Goal: Task Accomplishment & Management: Use online tool/utility

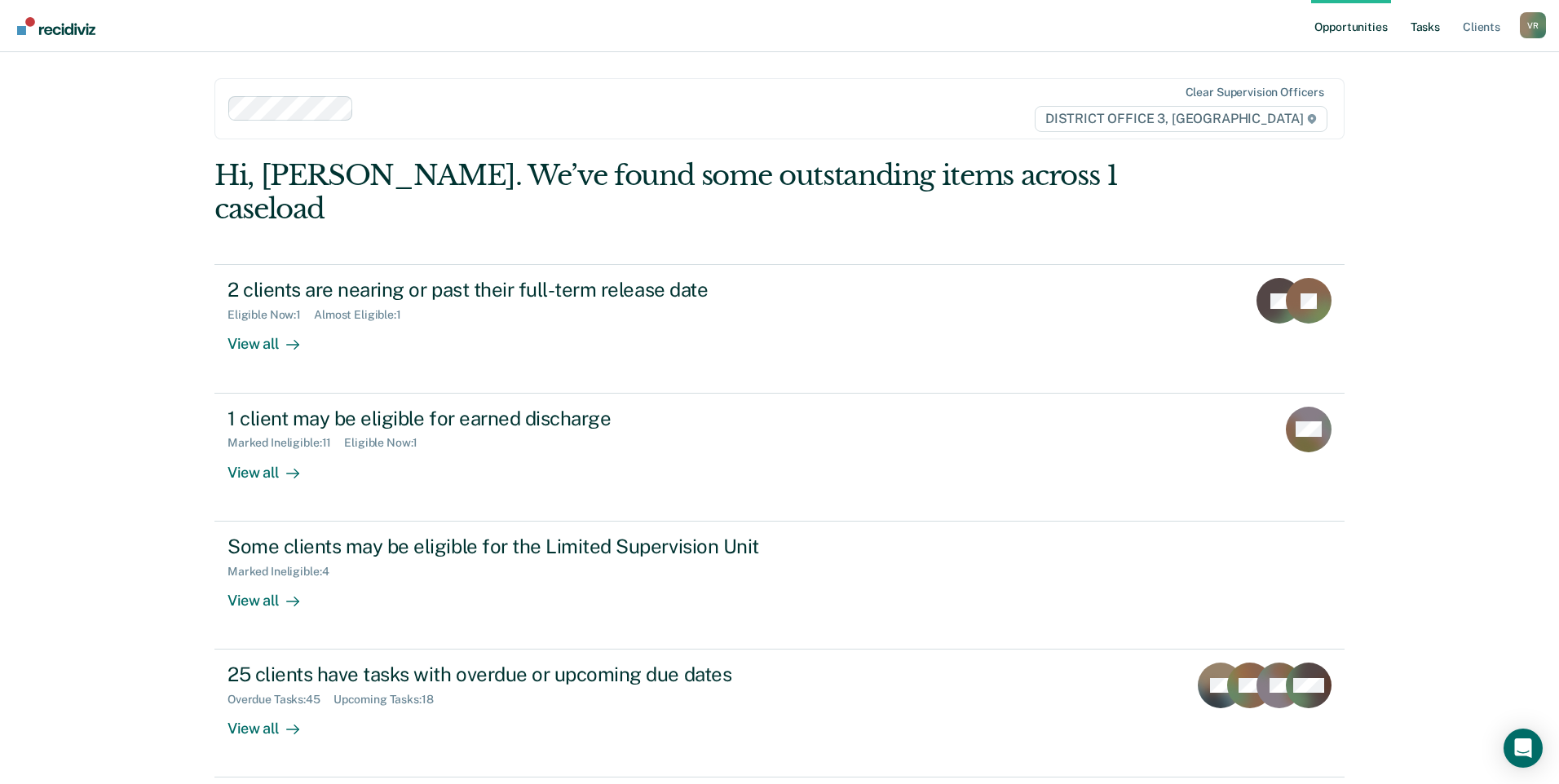
click at [1421, 22] on link "Tasks" at bounding box center [1425, 26] width 36 height 52
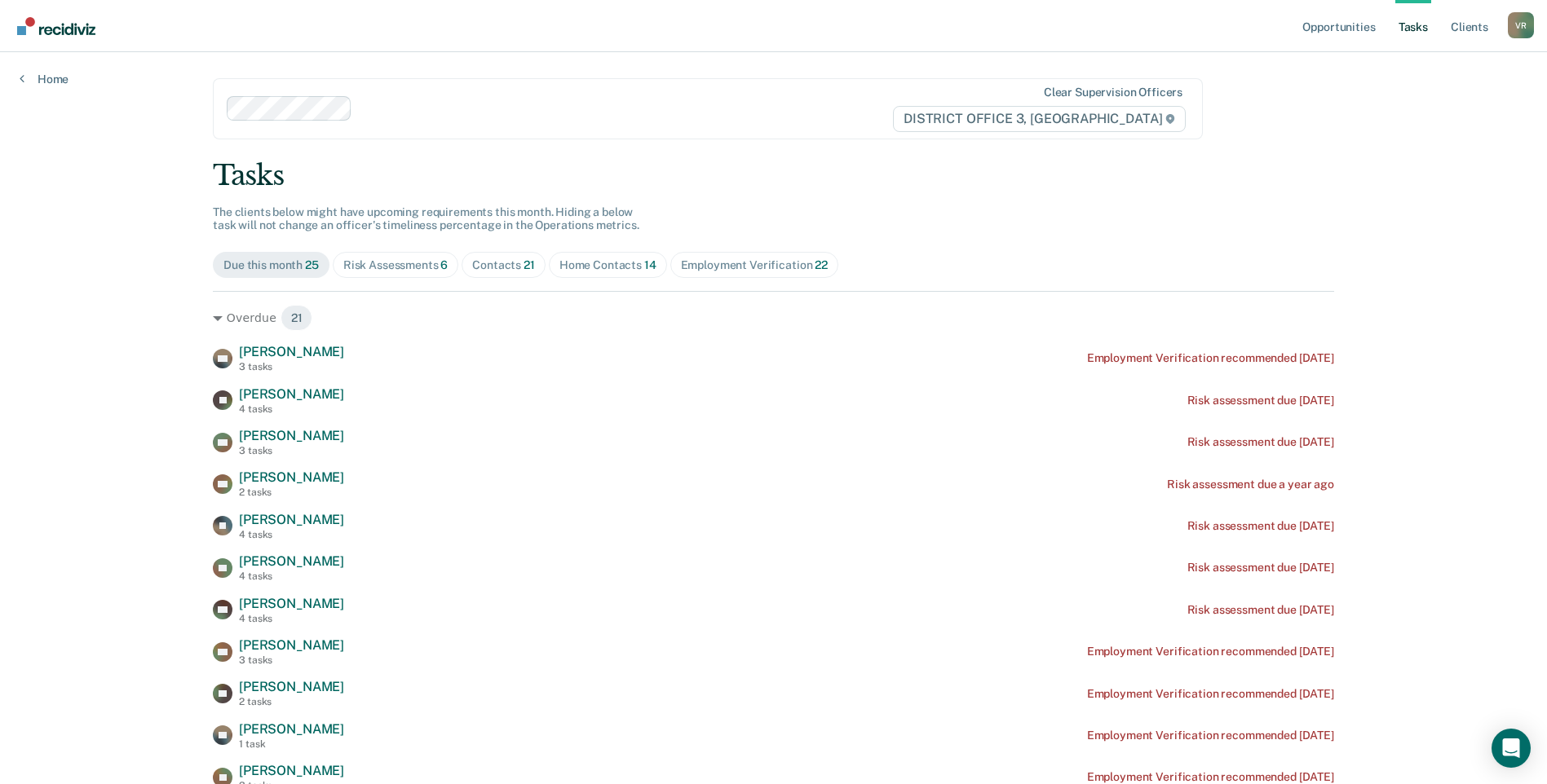
click at [366, 271] on div "Risk Assessments 6" at bounding box center [396, 265] width 105 height 14
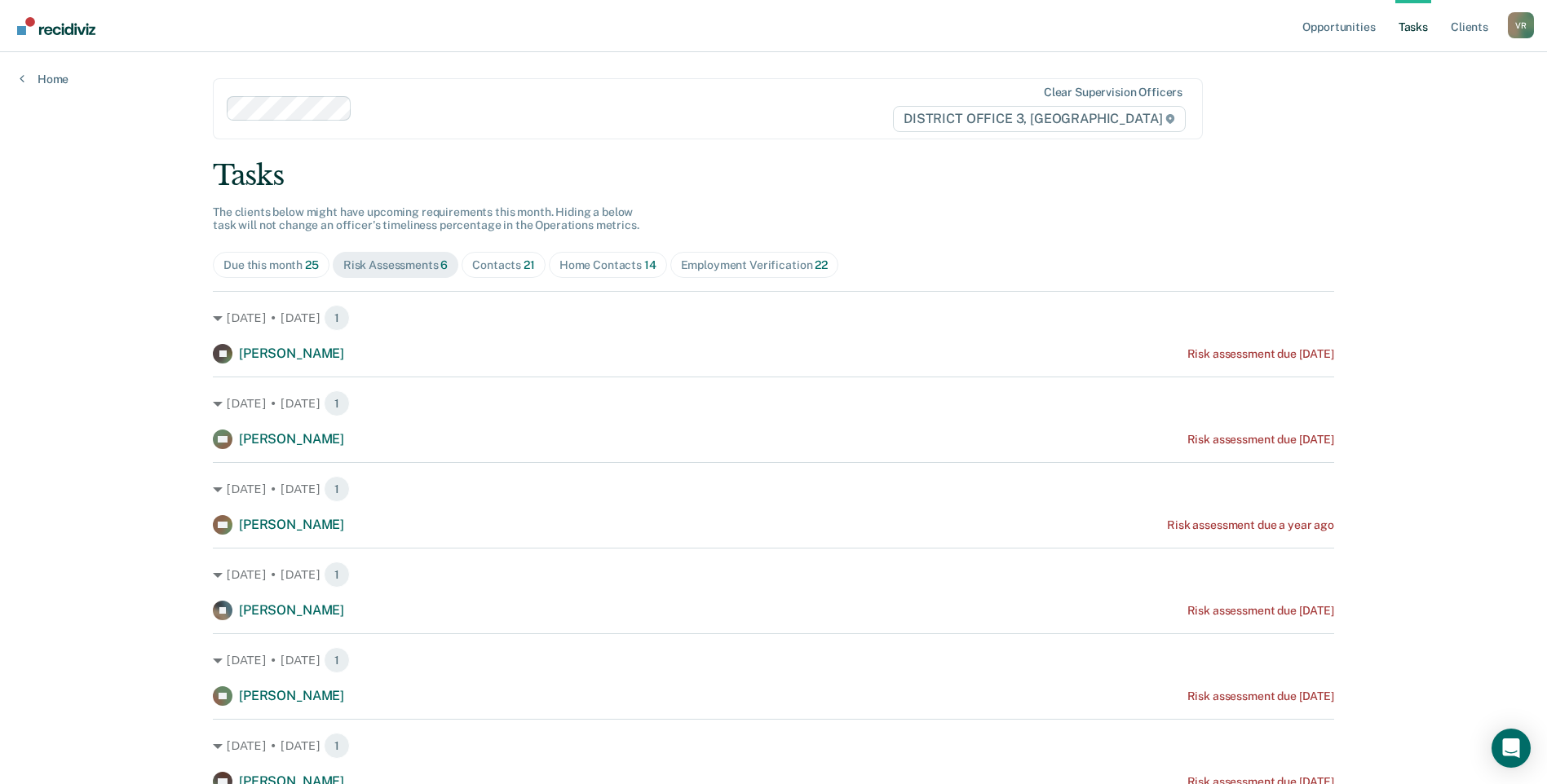
click at [549, 262] on span "Home Contacts 14" at bounding box center [607, 265] width 118 height 26
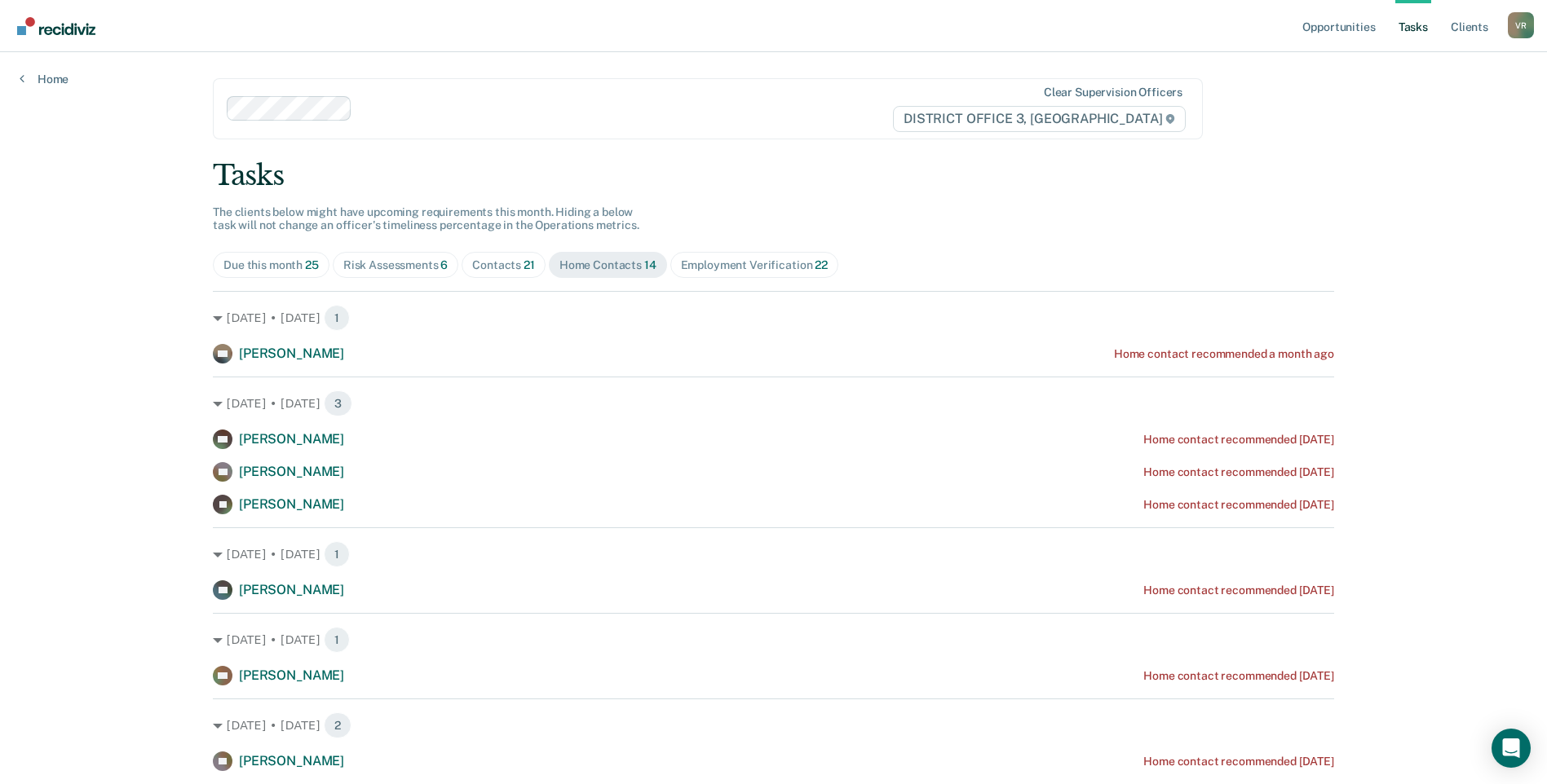
click at [523, 262] on span "21" at bounding box center [528, 265] width 11 height 13
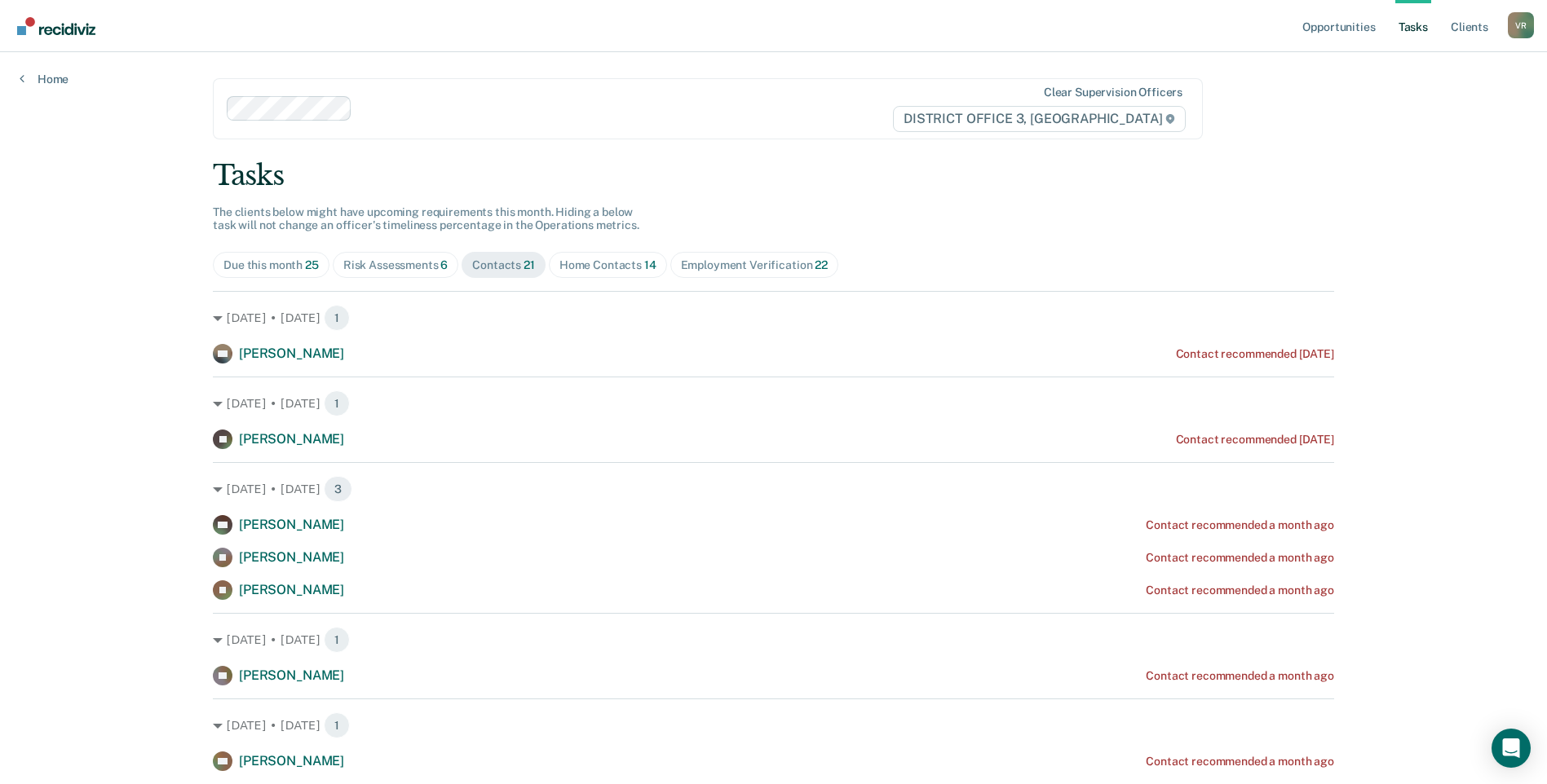
click at [570, 265] on div "Home Contacts 14" at bounding box center [608, 265] width 97 height 14
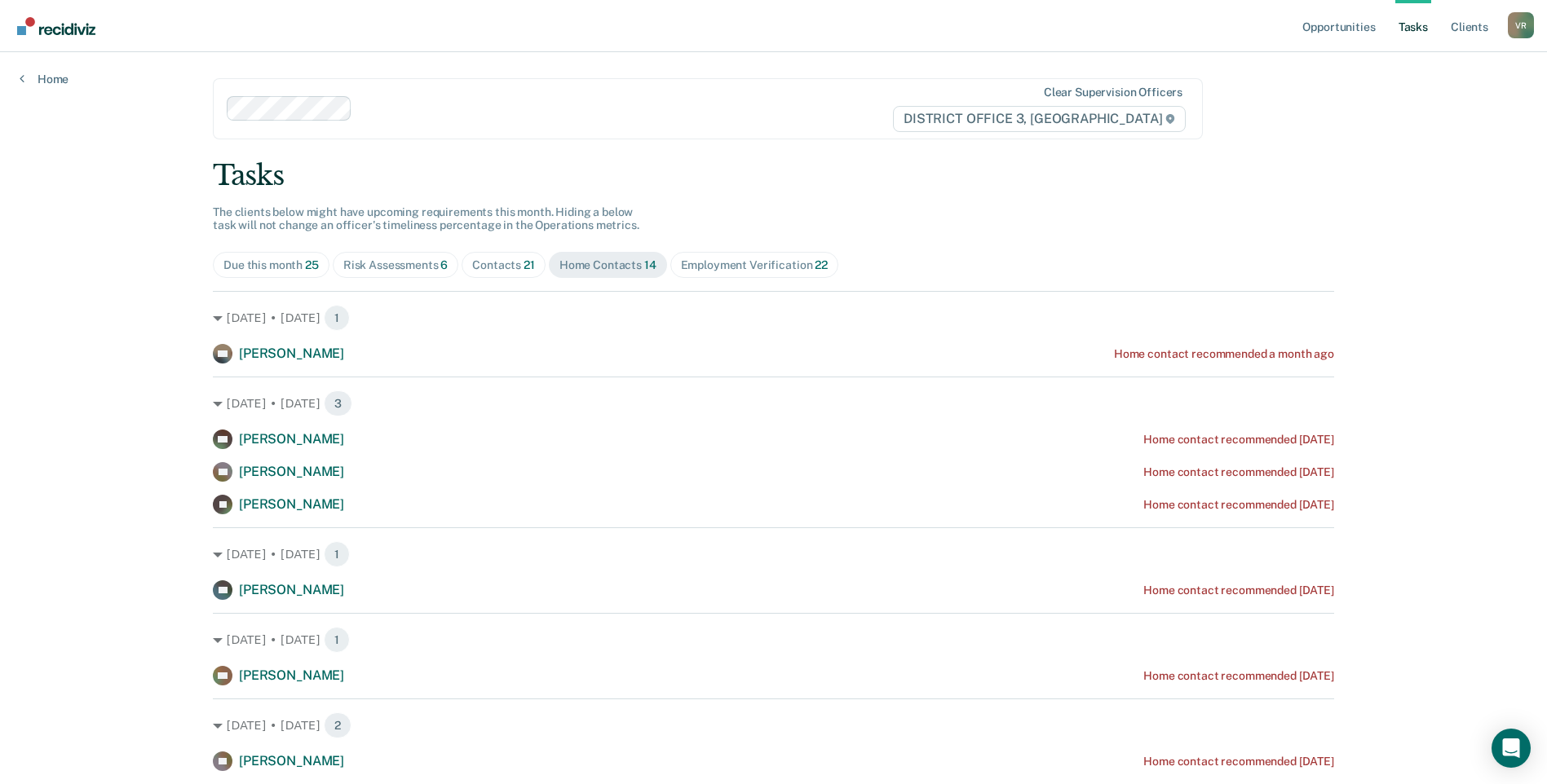
click at [523, 265] on span "21" at bounding box center [528, 265] width 11 height 13
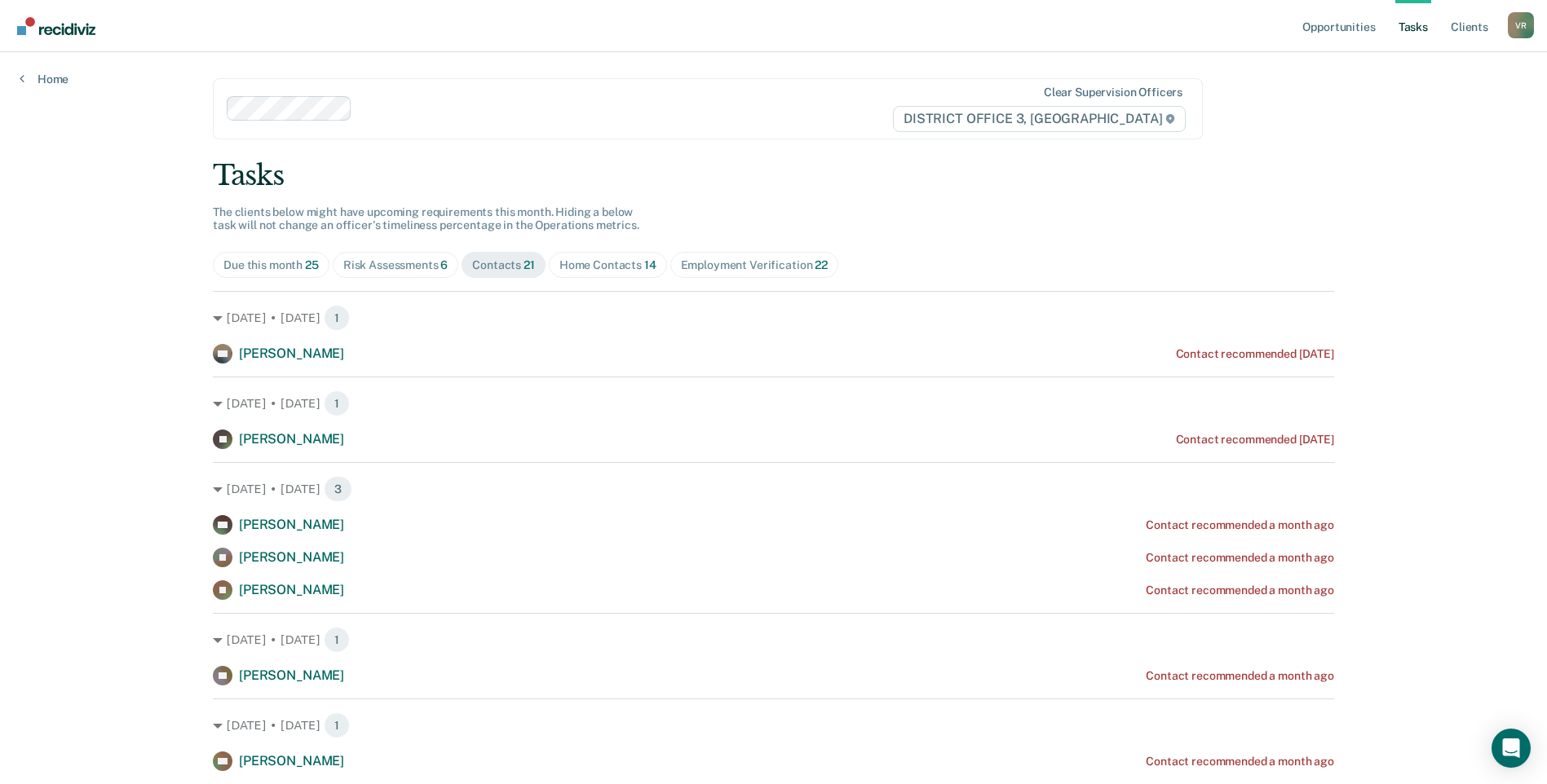
click at [275, 263] on div "Due this month 25" at bounding box center [271, 265] width 95 height 14
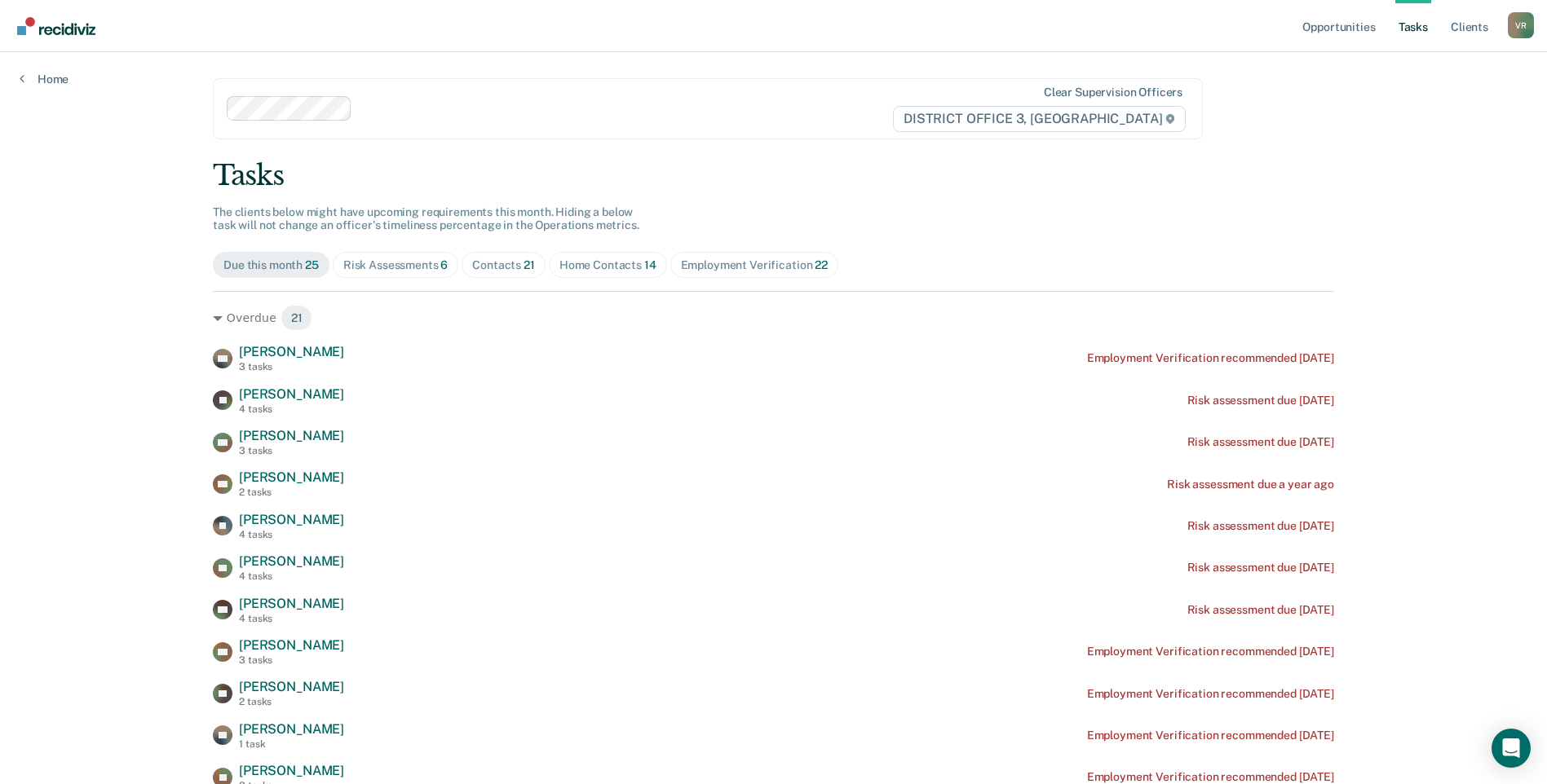
click at [363, 262] on div "Risk Assessments 6" at bounding box center [396, 265] width 105 height 14
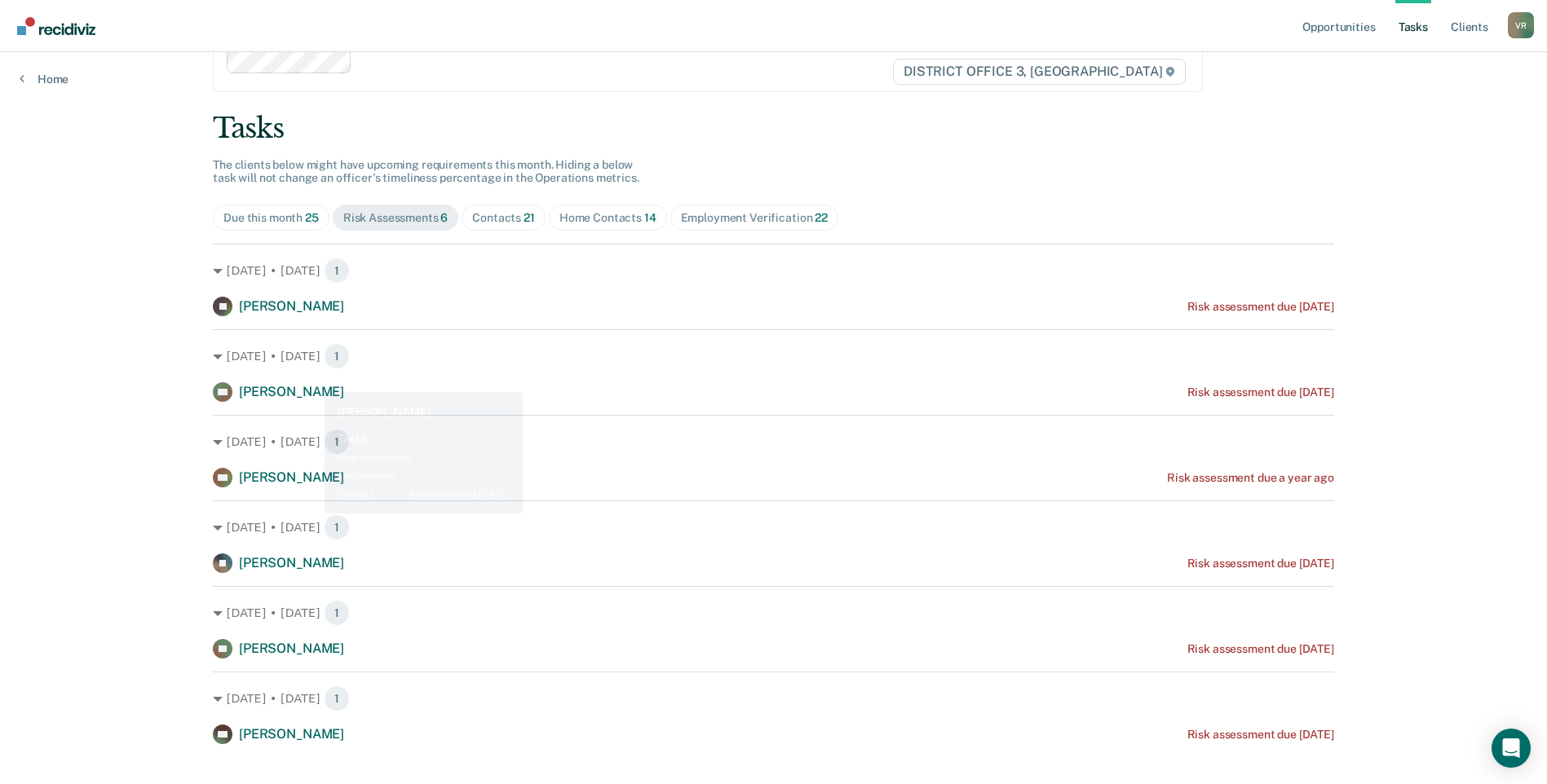
scroll to position [72, 0]
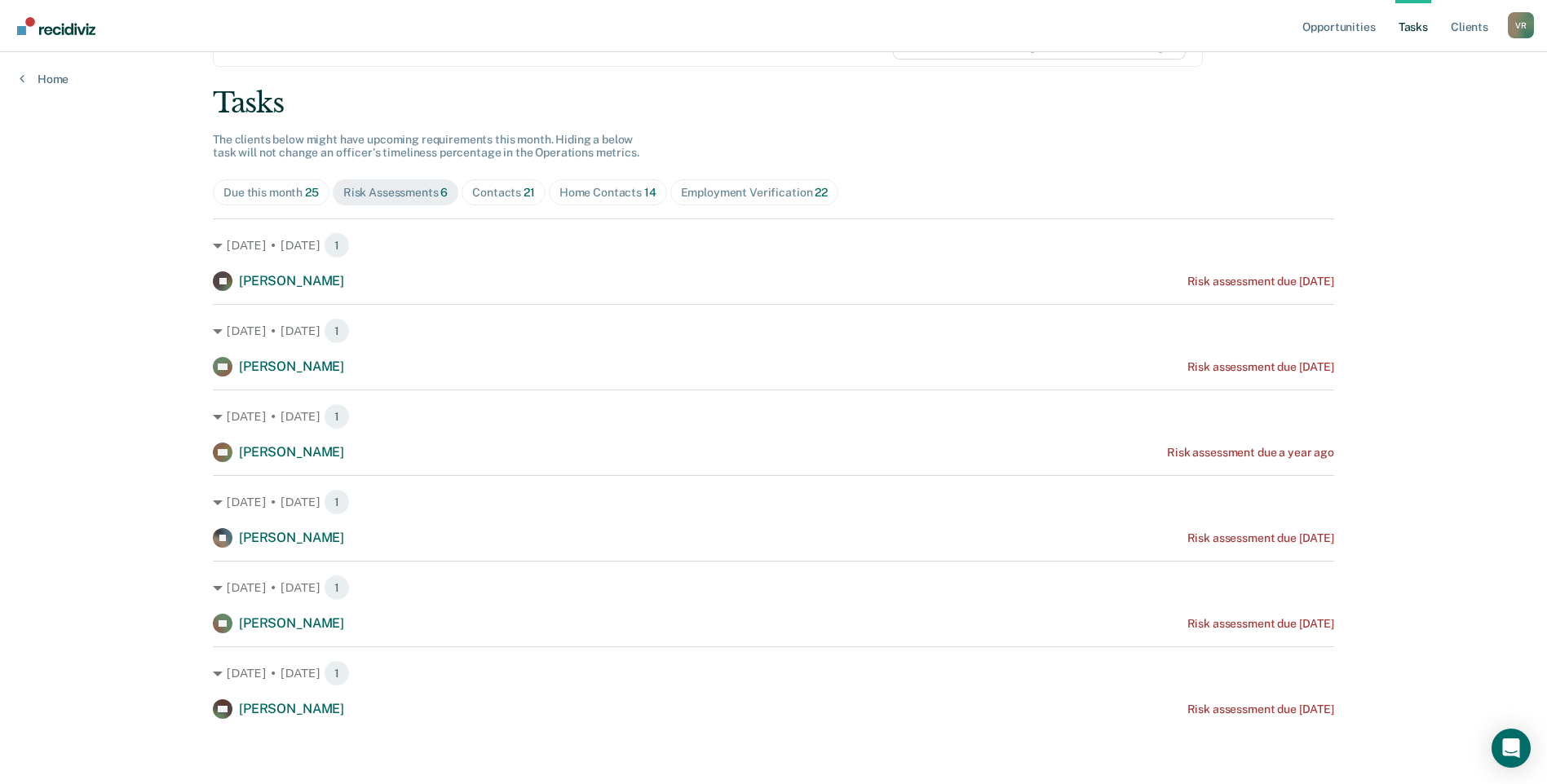
click at [720, 183] on span "Employment Verification 22" at bounding box center [755, 192] width 168 height 26
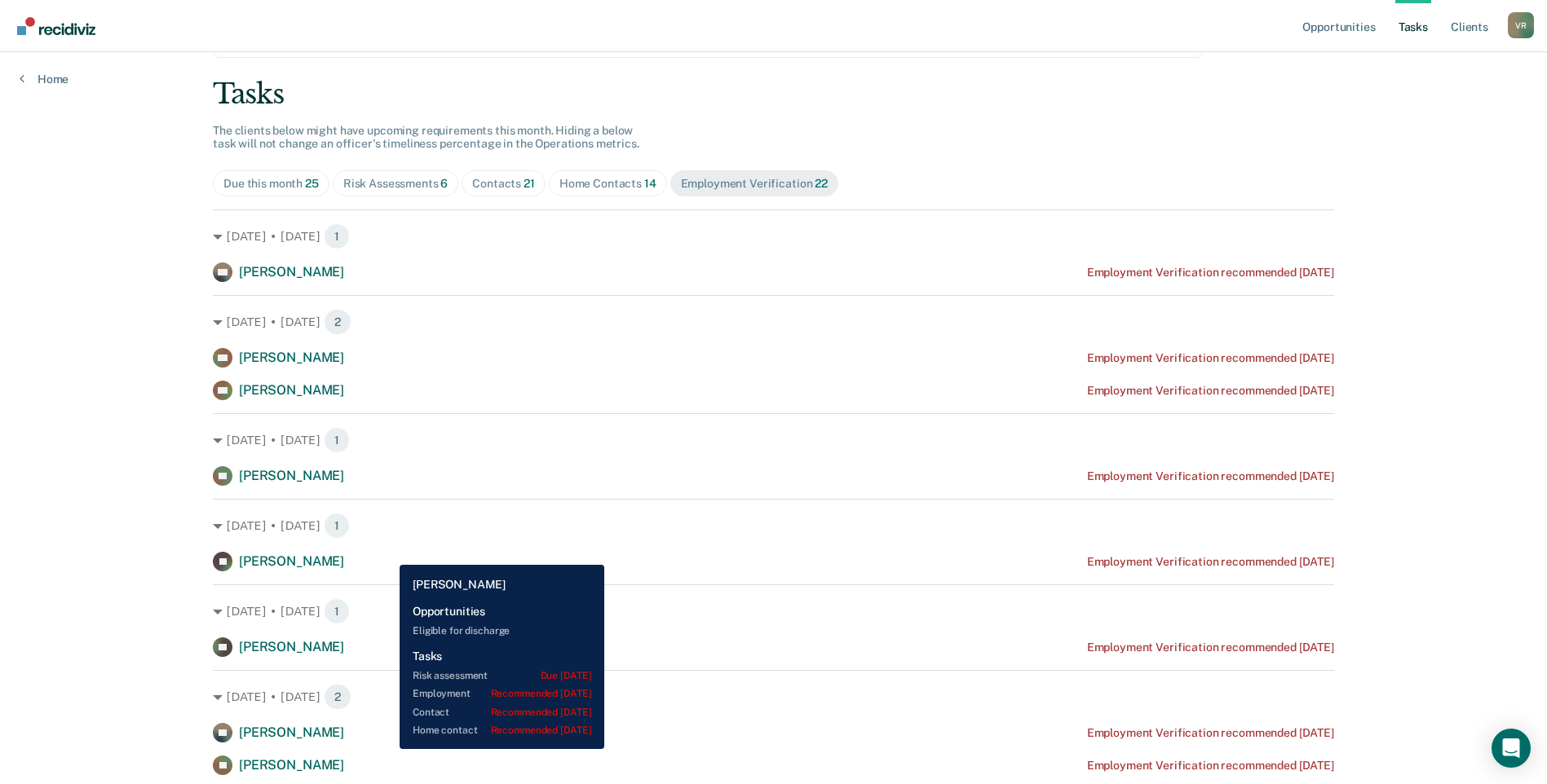
scroll to position [0, 0]
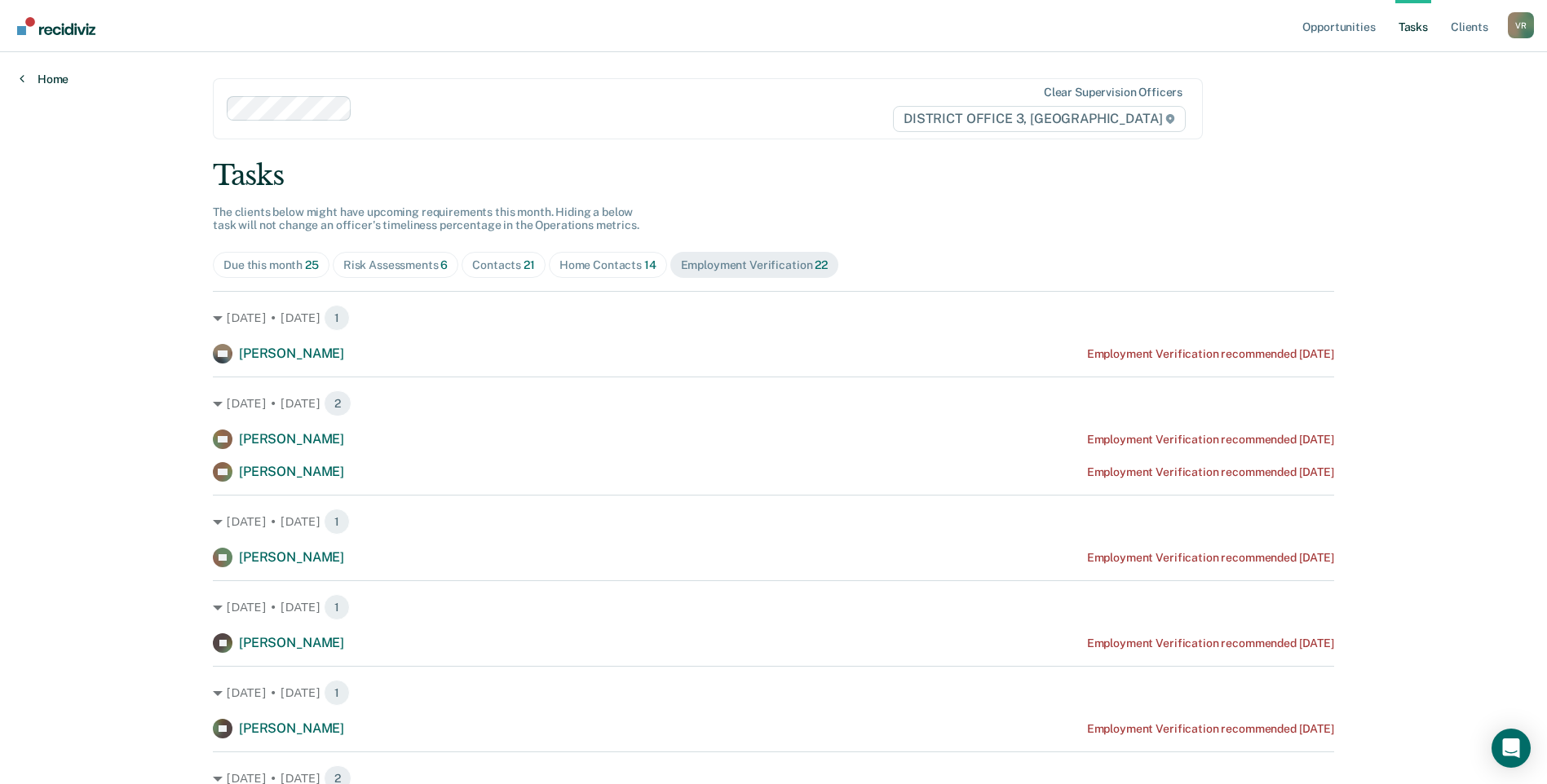
click at [20, 76] on icon at bounding box center [22, 78] width 5 height 13
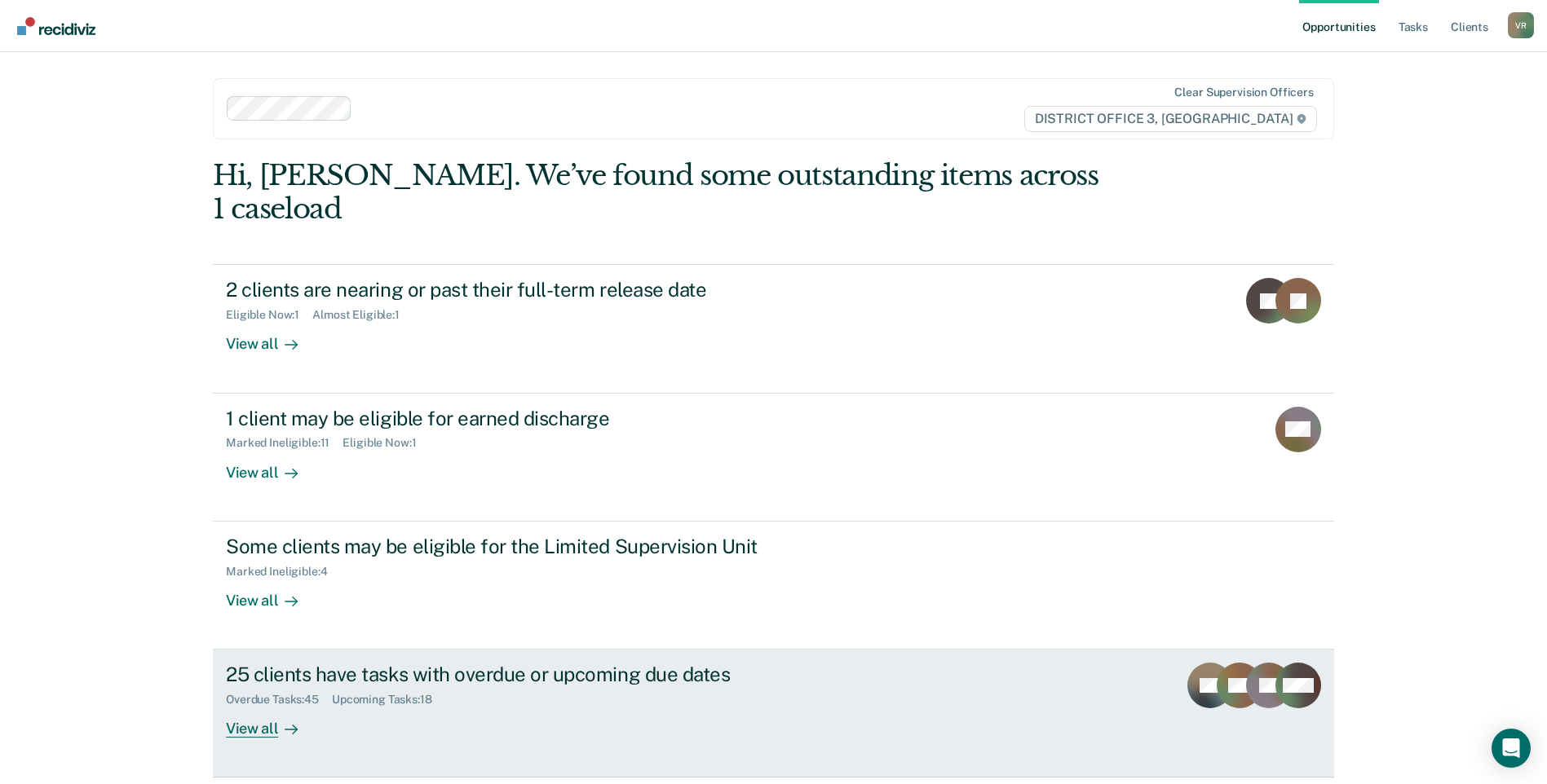
click at [625, 686] on div "Overdue Tasks : 45 Upcoming Tasks : 18" at bounding box center [512, 696] width 572 height 20
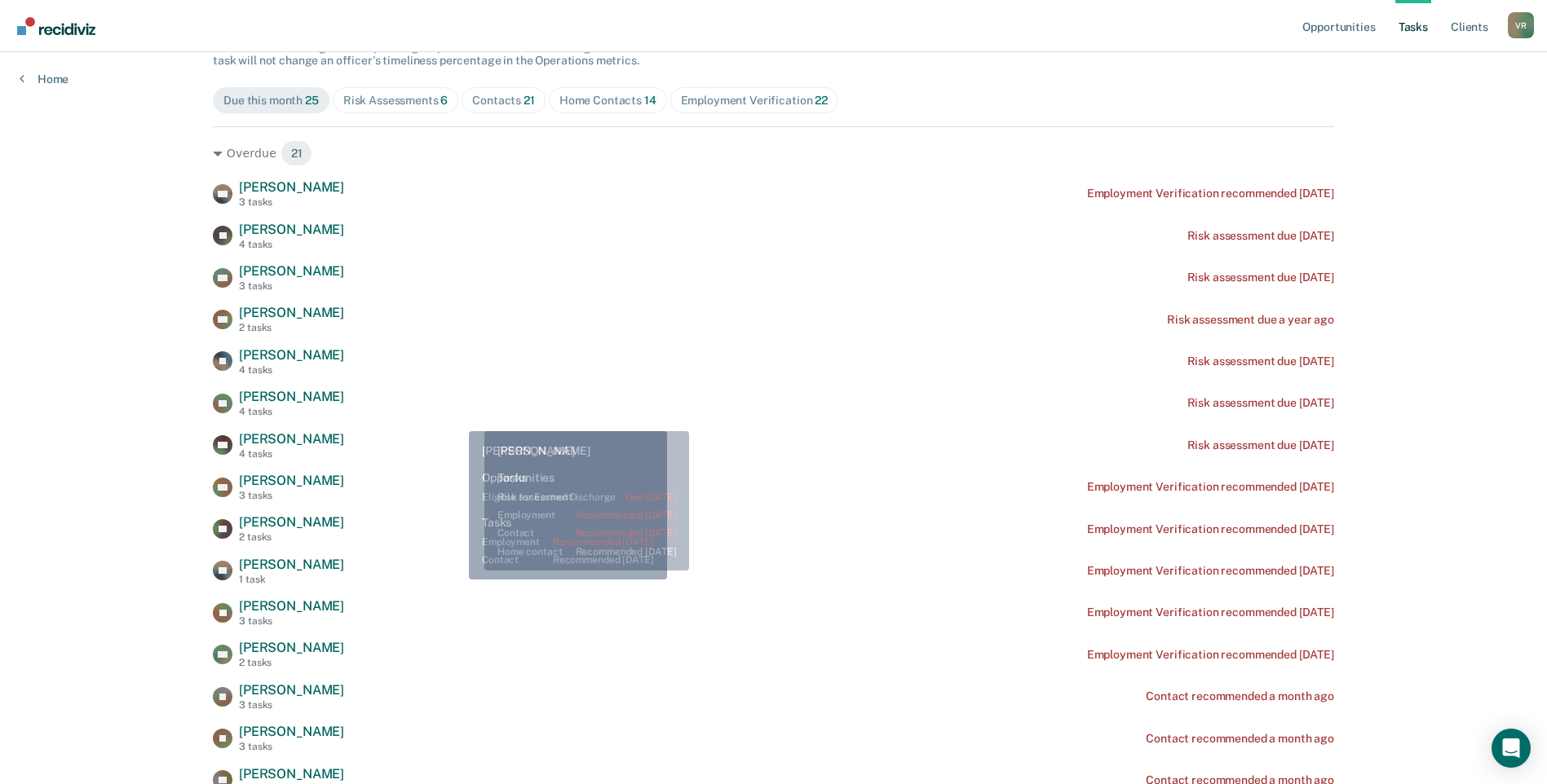
scroll to position [163, 0]
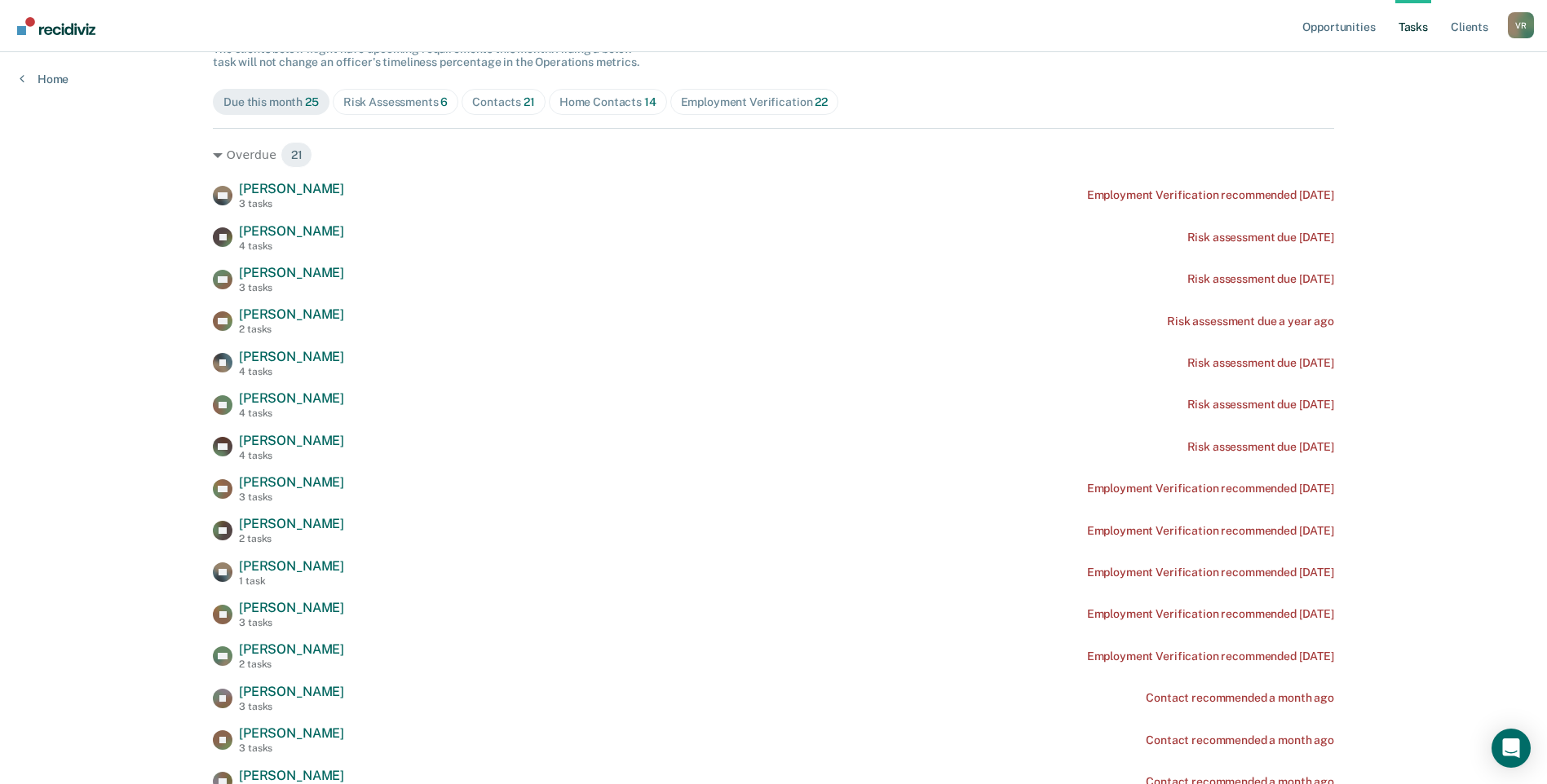
click at [826, 93] on div "Due this month 25 Risk Assessments 6 Contacts 21 Home Contacts 14 Employment Ve…" at bounding box center [774, 102] width 1122 height 26
click at [815, 100] on span "22" at bounding box center [821, 101] width 13 height 13
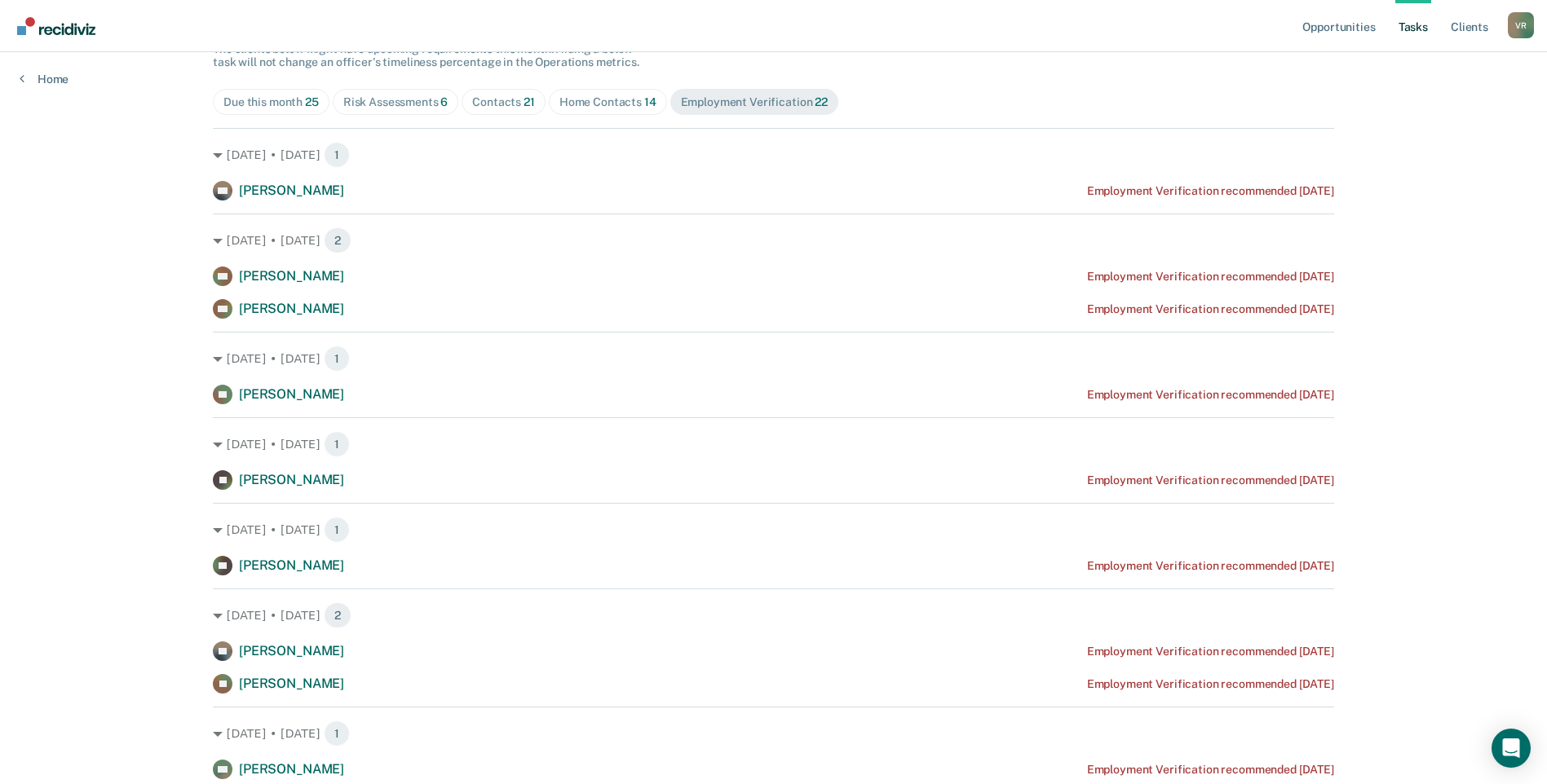
scroll to position [244, 0]
